Goal: Task Accomplishment & Management: Use online tool/utility

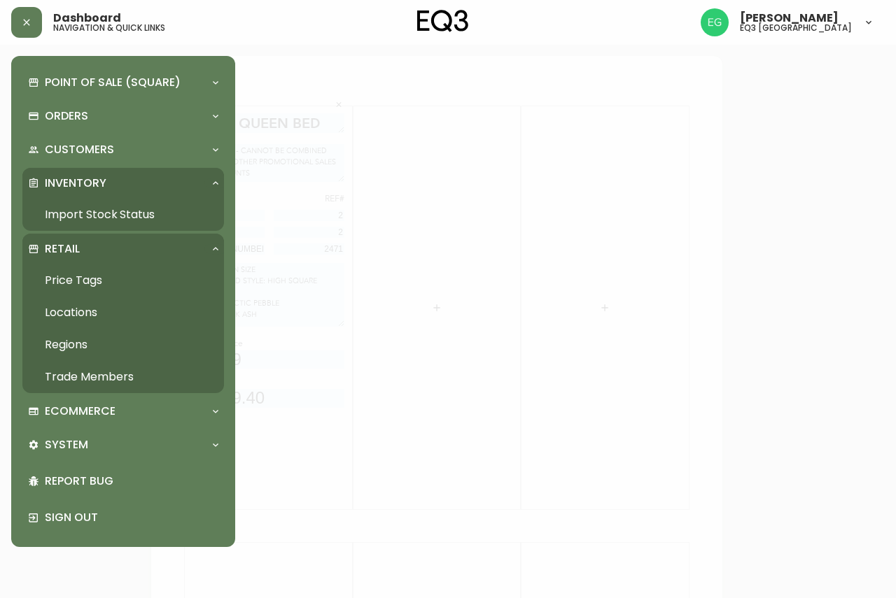
click at [101, 277] on link "Price Tags" at bounding box center [122, 280] width 201 height 32
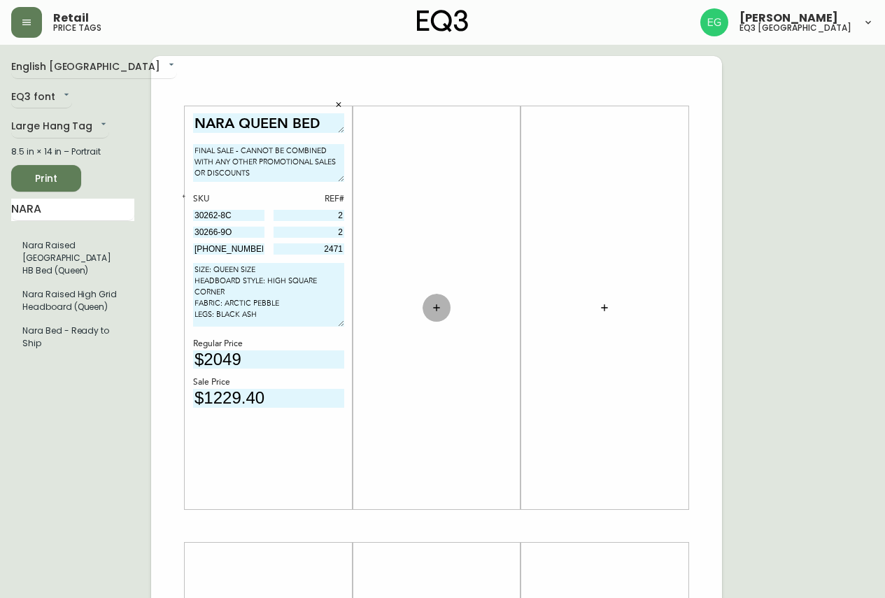
click at [436, 312] on icon "button" at bounding box center [436, 307] width 11 height 11
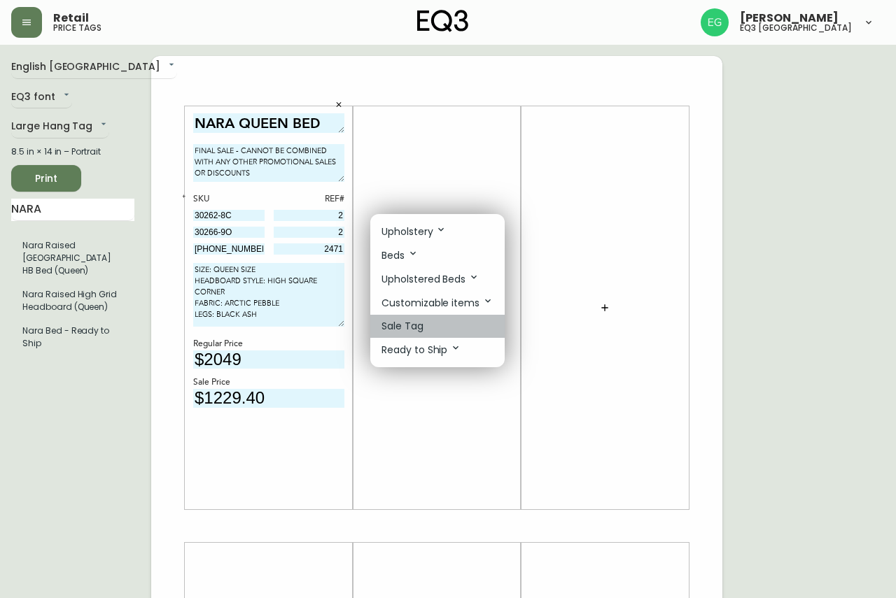
click at [439, 329] on li "Sale Tag" at bounding box center [437, 326] width 134 height 23
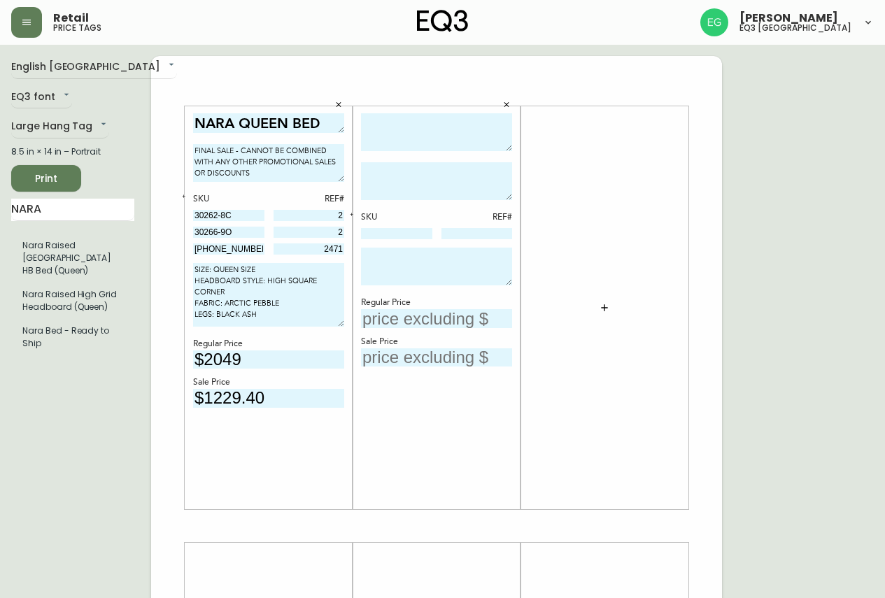
click at [408, 130] on textarea at bounding box center [436, 132] width 151 height 38
type textarea "l"
drag, startPoint x: 509, startPoint y: 147, endPoint x: 509, endPoint y: 137, distance: 9.8
click at [509, 137] on textarea "LIV CONSOLE TABLE" at bounding box center [436, 132] width 151 height 38
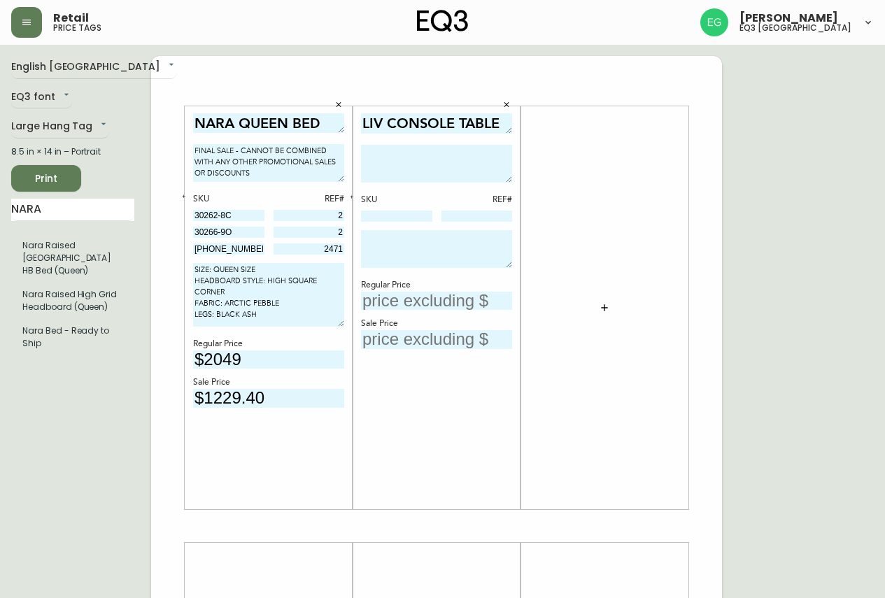
drag, startPoint x: 510, startPoint y: 132, endPoint x: 510, endPoint y: 125, distance: 7.7
click at [510, 125] on textarea "LIV CONSOLE TABLE" at bounding box center [436, 123] width 151 height 20
type textarea "LIV CONSOLE TABLE"
click at [453, 252] on textarea at bounding box center [436, 249] width 151 height 38
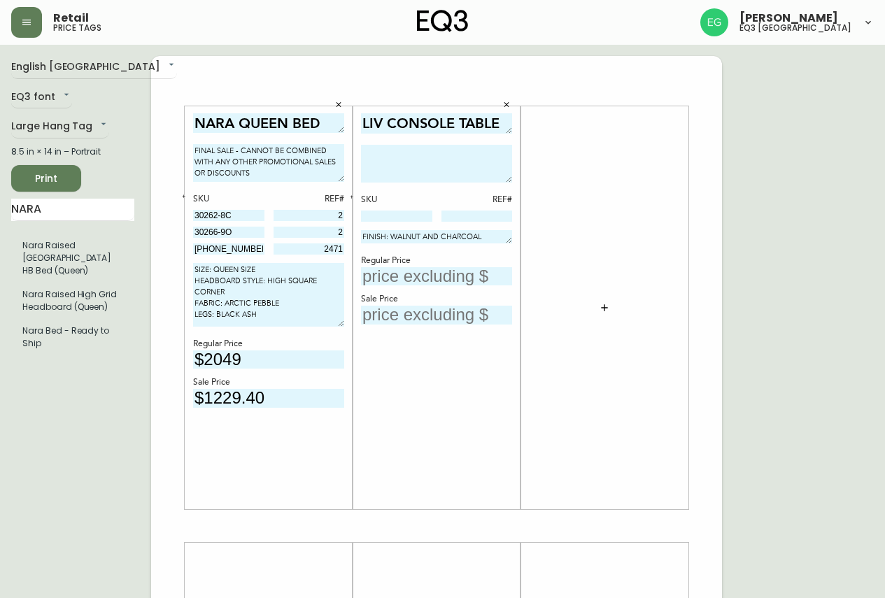
drag, startPoint x: 511, startPoint y: 264, endPoint x: 514, endPoint y: 240, distance: 24.6
click at [514, 240] on div "LIV CONSOLE TABLE SKU REF# FINISH: WALNUT AND CHARCOAL Regular Price Sale Price" at bounding box center [437, 307] width 168 height 403
type textarea "FINISH: WALNUT AND CHARCOAL"
click at [264, 163] on textarea "FINAL SALE - CANNOT BE COMBINED WITH ANY OTHER PROMOTIONAL SALES OR DISCOUNTS" at bounding box center [268, 163] width 151 height 38
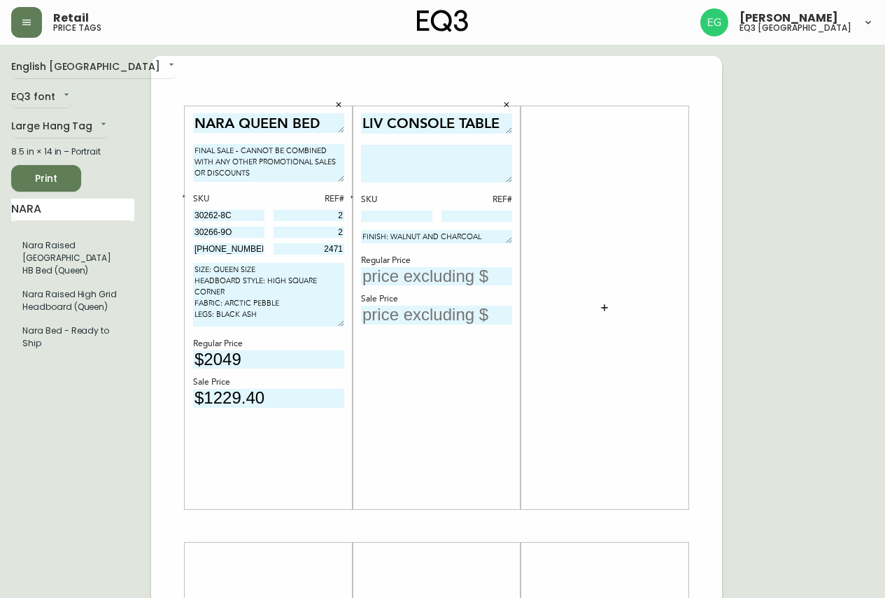
click at [264, 163] on textarea "FINAL SALE - CANNOT BE COMBINED WITH ANY OTHER PROMOTIONAL SALES OR DISCOUNTS" at bounding box center [268, 163] width 151 height 38
click at [433, 171] on textarea at bounding box center [436, 164] width 151 height 38
paste textarea "FINAL SALE - CANNOT BE COMBINED WITH ANY OTHER PROMOTIONAL SALES OR DISCOUNTS"
type textarea "FINAL SALE - CANNOT BE COMBINED WITH ANY OTHER PROMOTIONAL SALES OR DISCOUNTS"
click at [430, 280] on input "text" at bounding box center [436, 276] width 151 height 19
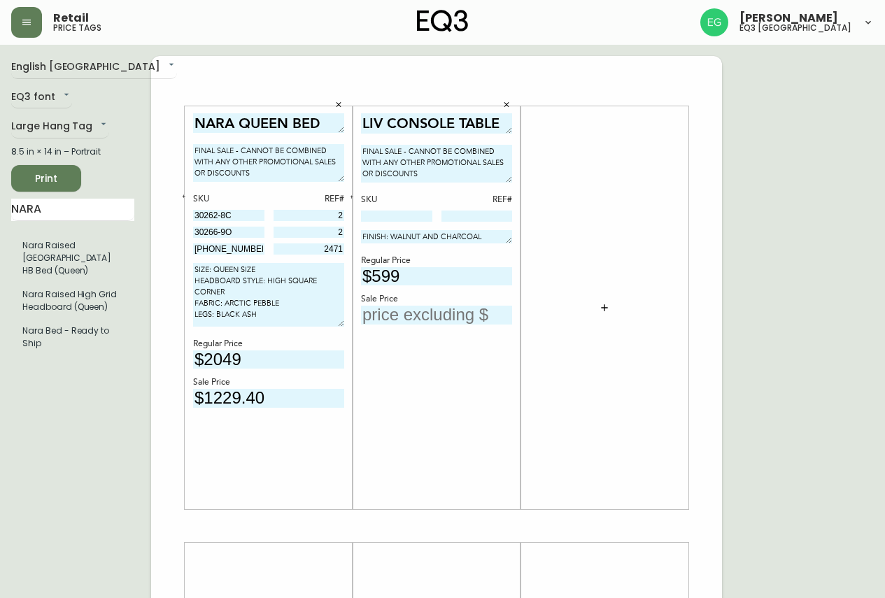
type input "$599"
type input "$359.40"
click at [487, 214] on input at bounding box center [476, 216] width 71 height 11
type input "3"
click at [401, 212] on input at bounding box center [396, 216] width 71 height 11
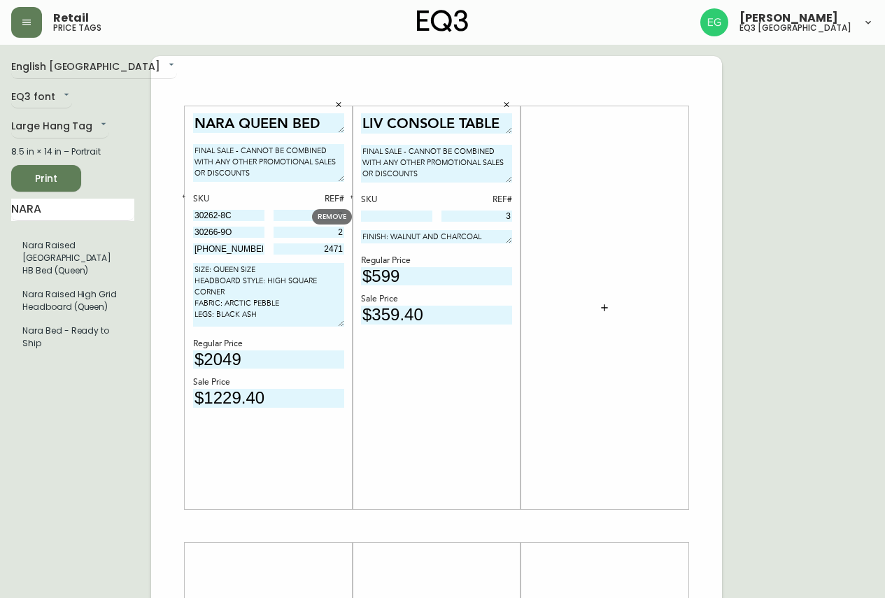
click at [392, 214] on input at bounding box center [396, 216] width 71 height 11
type input "3020-652-13"
click at [339, 104] on icon "button" at bounding box center [338, 105] width 8 height 8
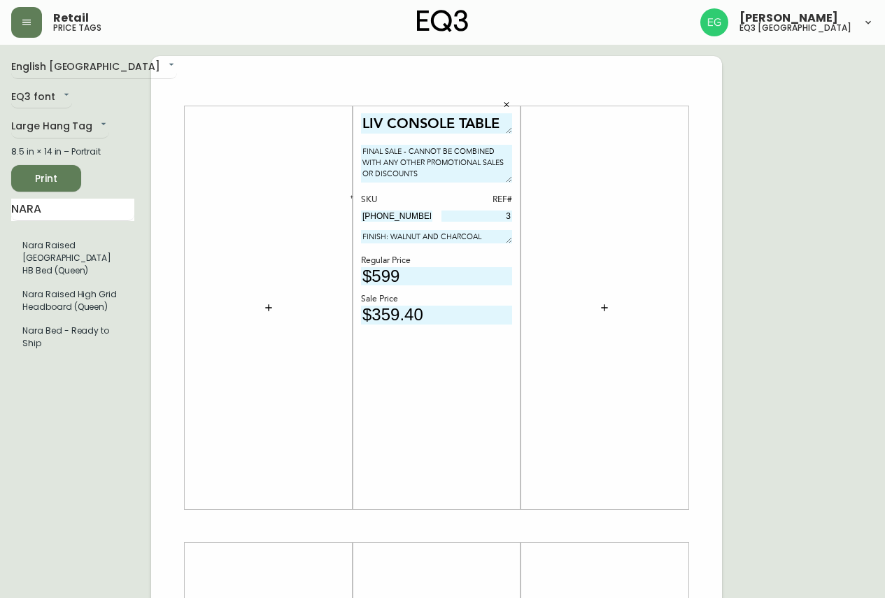
click at [56, 183] on span "Print" at bounding box center [46, 178] width 48 height 17
click at [596, 304] on button "button" at bounding box center [604, 308] width 28 height 28
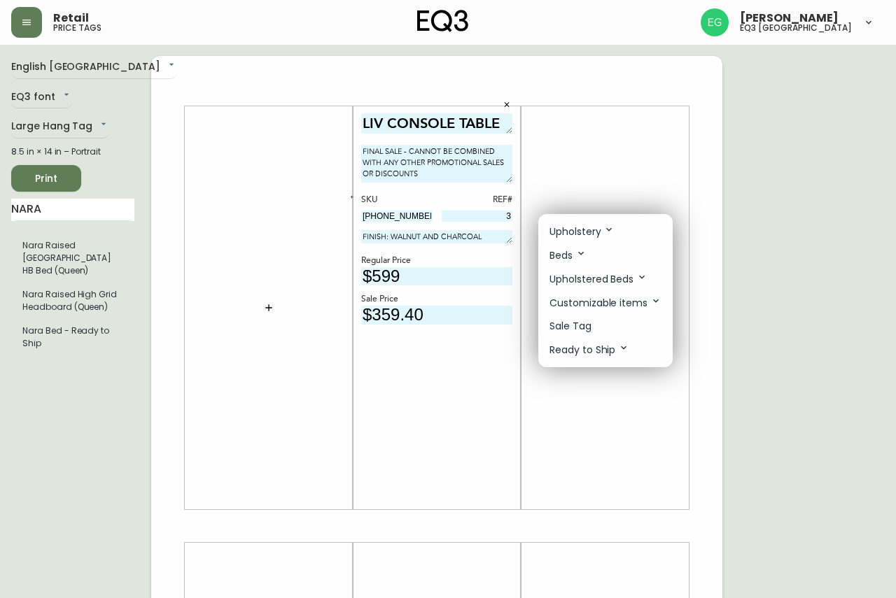
click at [508, 100] on div at bounding box center [448, 299] width 896 height 598
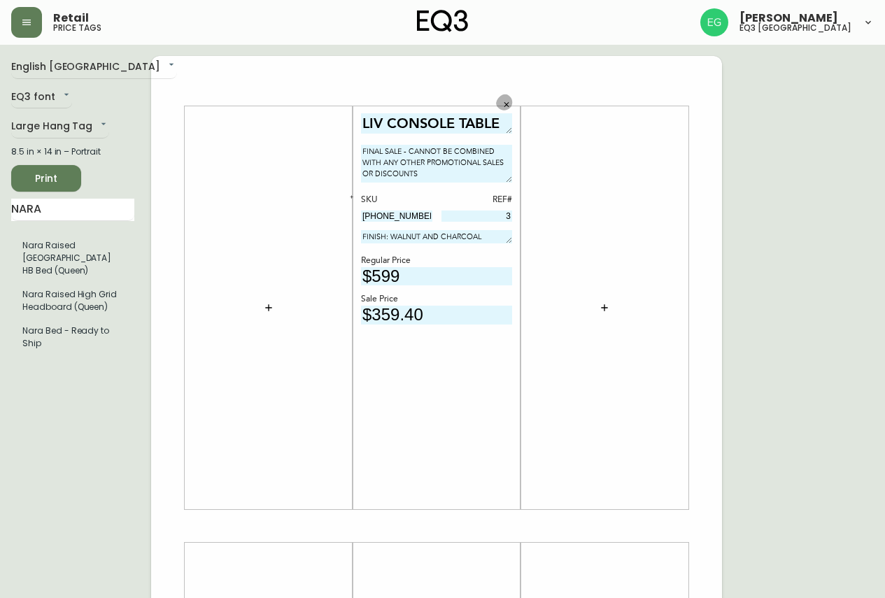
click at [507, 104] on icon "button" at bounding box center [506, 105] width 8 height 8
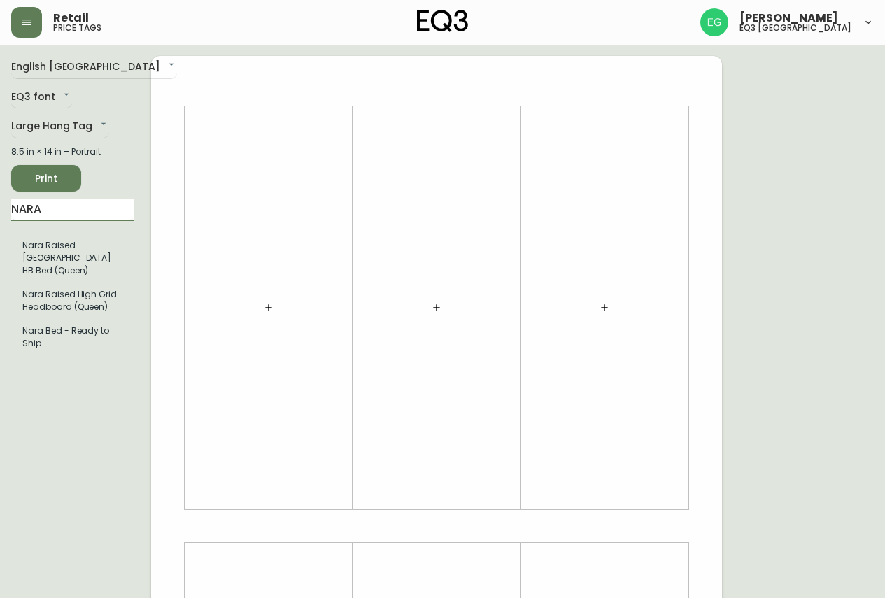
drag, startPoint x: 97, startPoint y: 216, endPoint x: 0, endPoint y: 237, distance: 98.8
click at [0, 237] on main "English Canada en_CA EQ3 font EQ3 Large Hang Tag large 8.5 in × 14 in – Portrai…" at bounding box center [442, 521] width 885 height 952
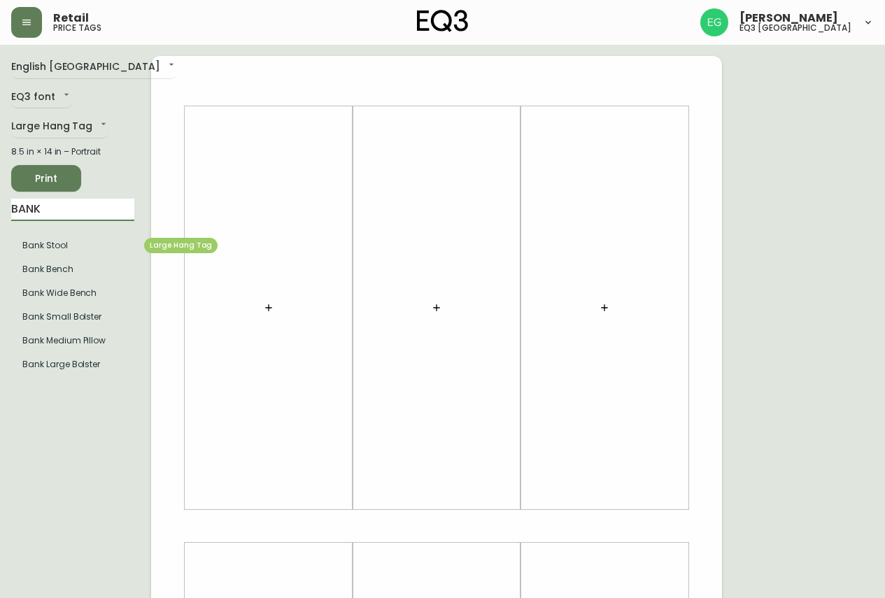
type input "BANK"
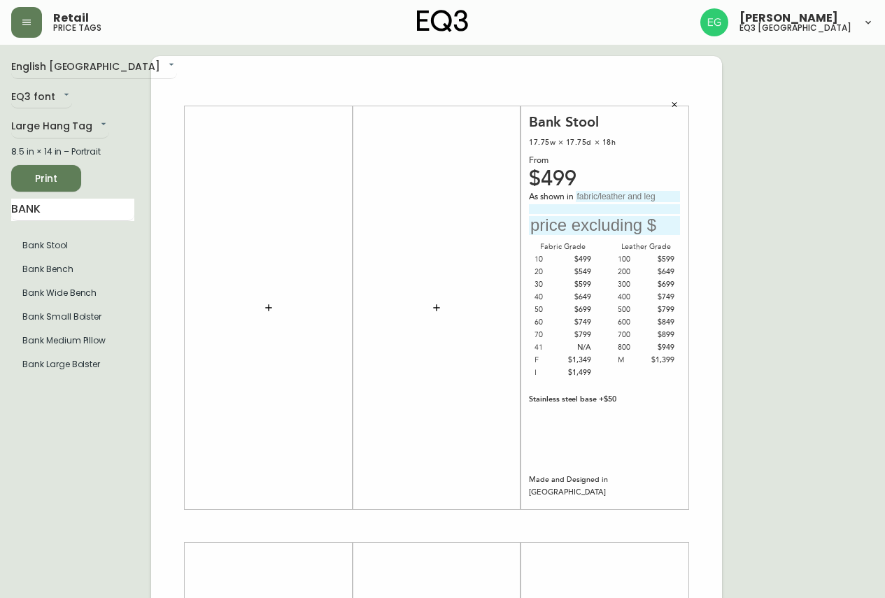
click at [608, 194] on input "text" at bounding box center [628, 196] width 104 height 11
type input "UNIFORM MELANGE"
click at [567, 209] on input at bounding box center [604, 208] width 151 height 9
type input "BROWNIE"
click at [577, 227] on input "text" at bounding box center [604, 225] width 151 height 19
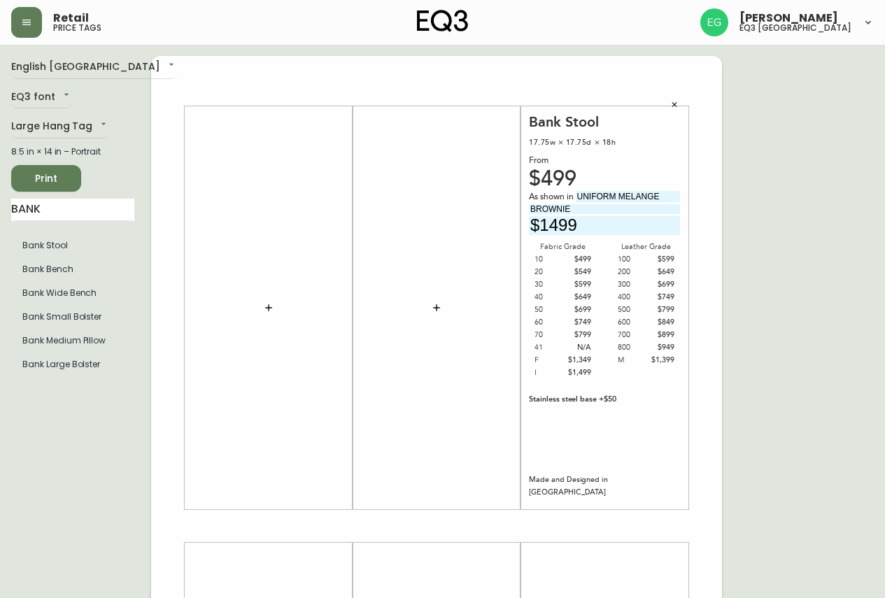
type input "$1499"
click at [55, 180] on span "Print" at bounding box center [46, 178] width 48 height 17
